Goal: Book appointment/travel/reservation

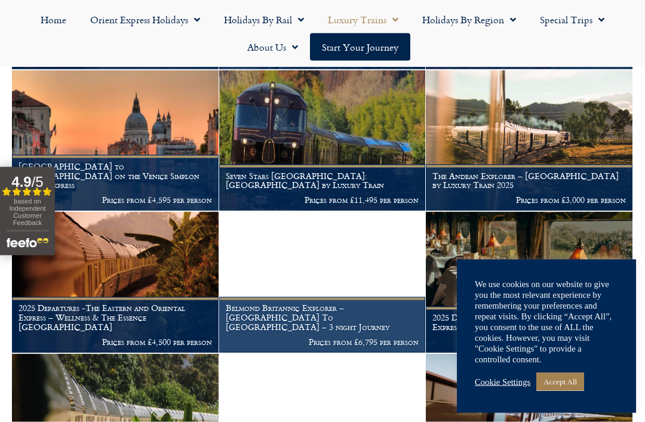
scroll to position [523, 0]
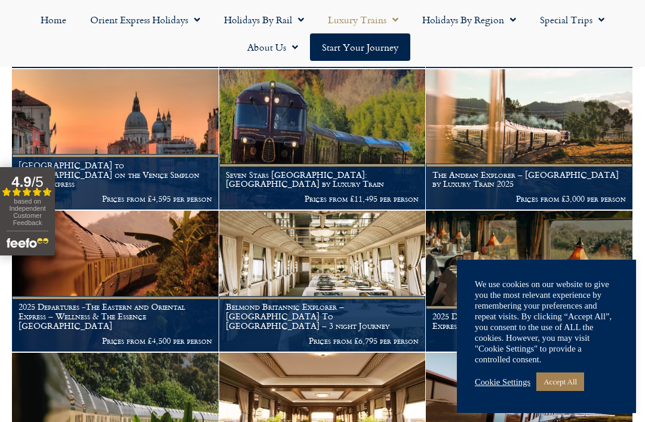
click at [502, 387] on link "Cookie Settings" at bounding box center [503, 382] width 56 height 11
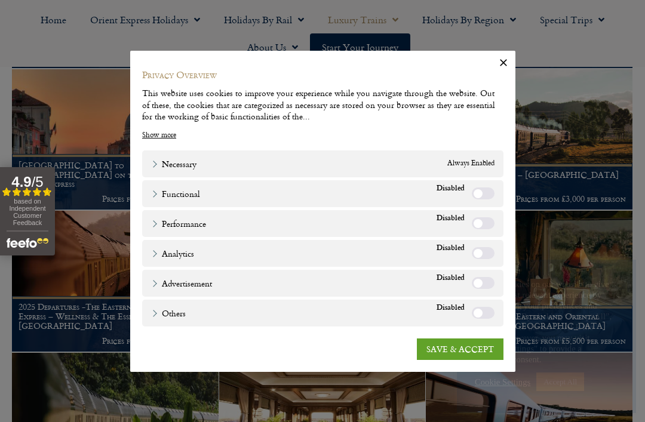
click at [491, 360] on link "SAVE & ACCEPT" at bounding box center [460, 349] width 87 height 21
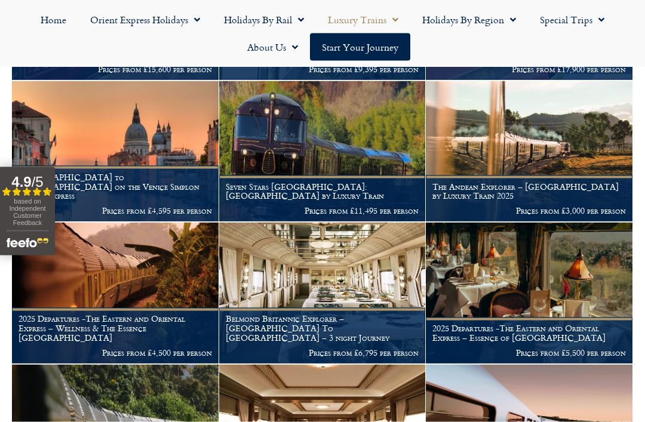
scroll to position [512, 0]
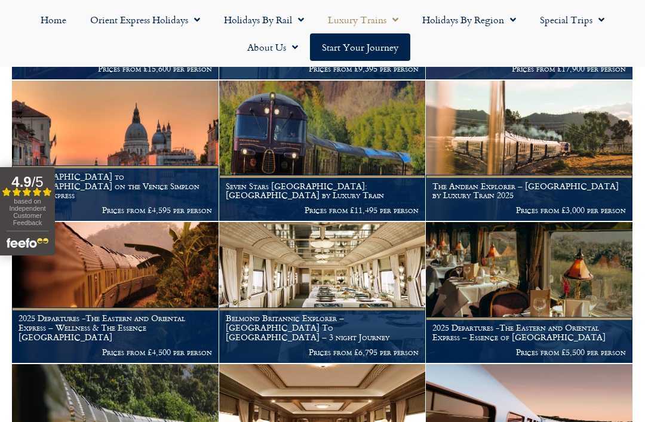
click at [354, 296] on img at bounding box center [322, 292] width 207 height 141
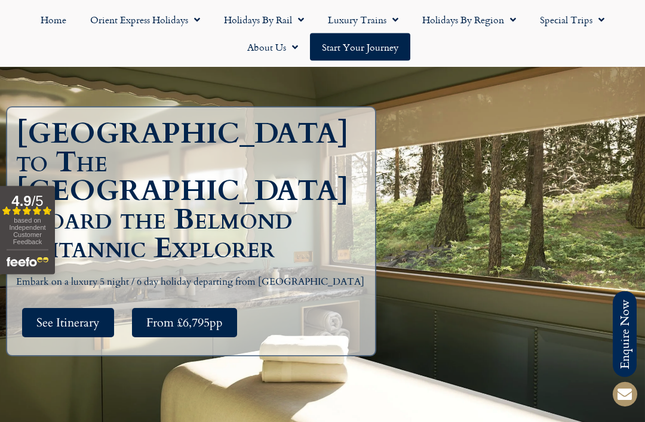
scroll to position [132, 0]
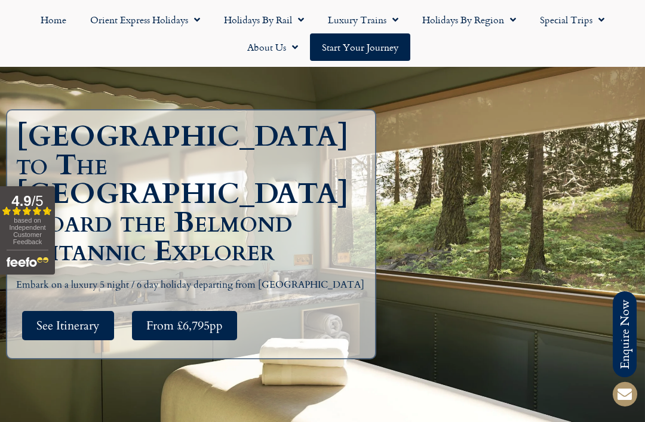
click at [53, 328] on span "See Itinerary" at bounding box center [67, 325] width 63 height 15
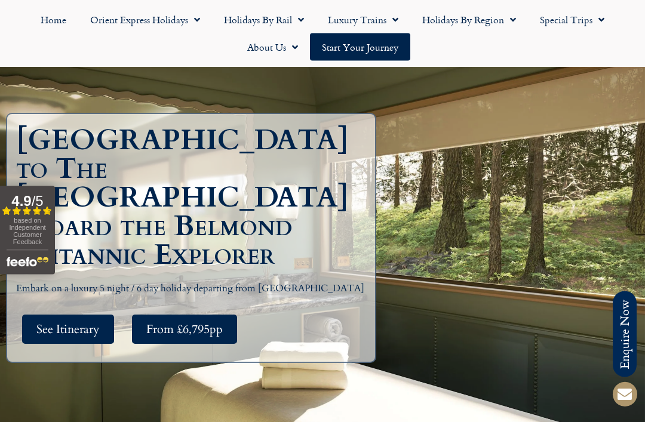
scroll to position [128, 0]
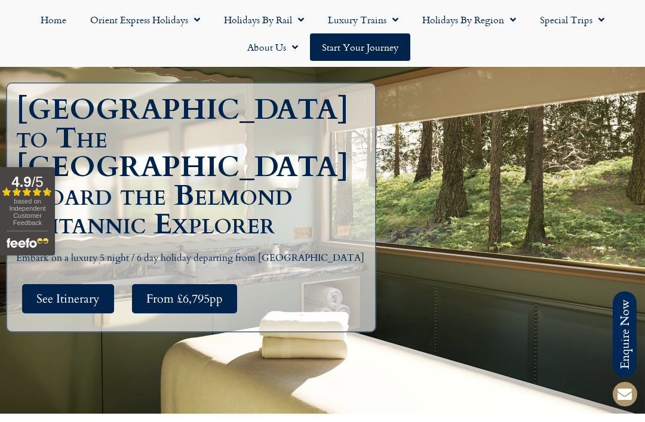
click at [61, 298] on span "See Itinerary" at bounding box center [67, 298] width 63 height 15
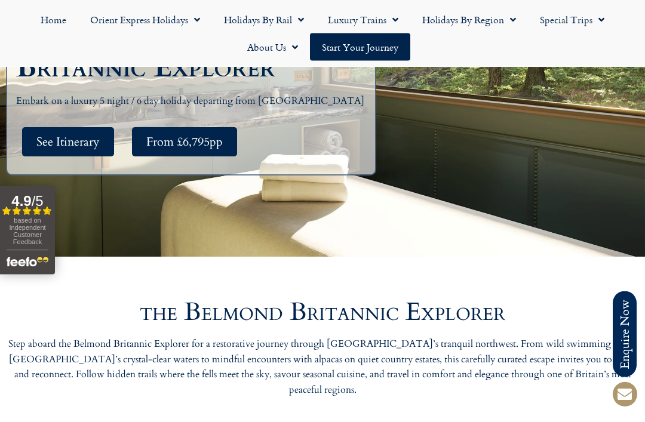
scroll to position [313, 0]
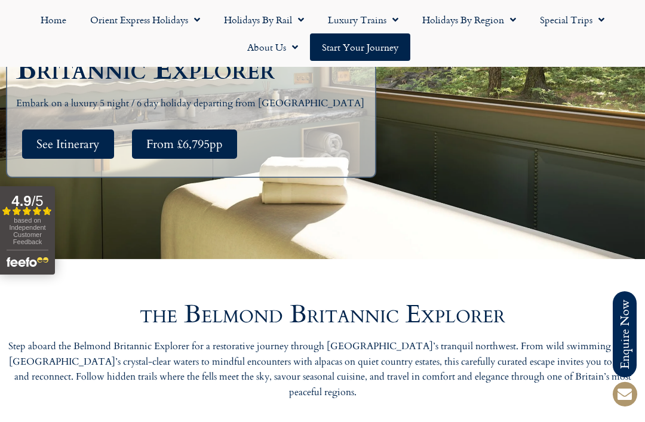
click at [64, 149] on span "See Itinerary" at bounding box center [67, 144] width 63 height 15
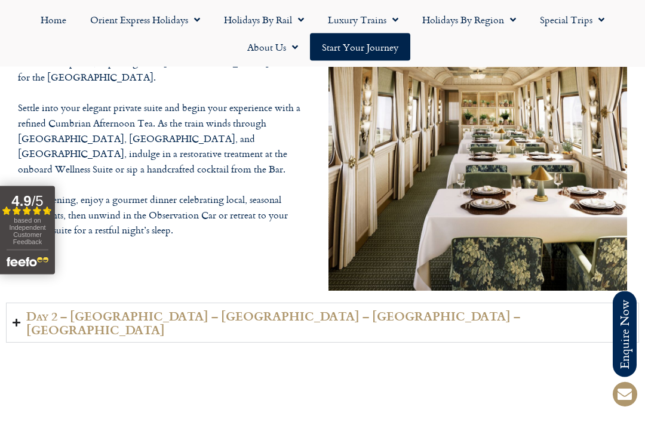
scroll to position [1847, 0]
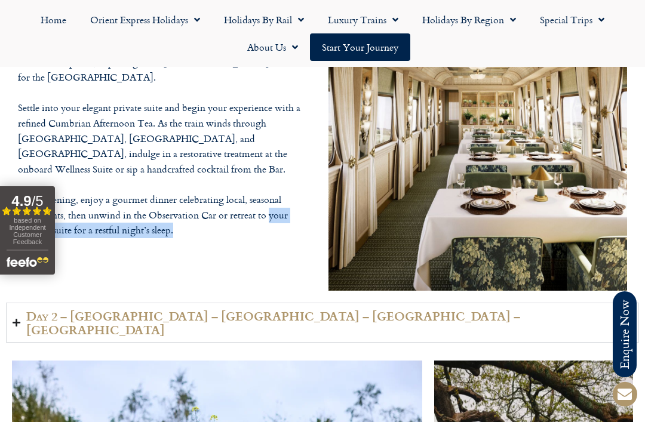
click at [278, 266] on div "Embark on a serene journey through the English countryside aboard the Britannic…" at bounding box center [322, 141] width 633 height 322
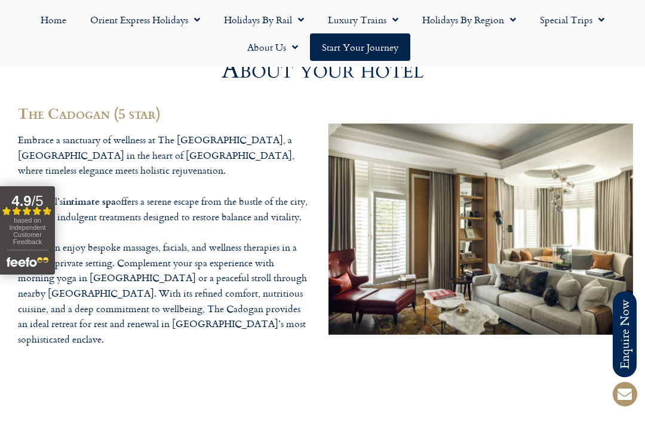
scroll to position [3547, 0]
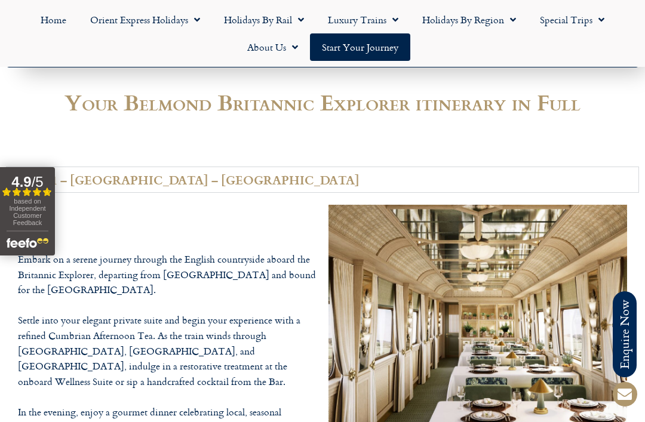
scroll to position [1653, 0]
